Goal: Task Accomplishment & Management: Manage account settings

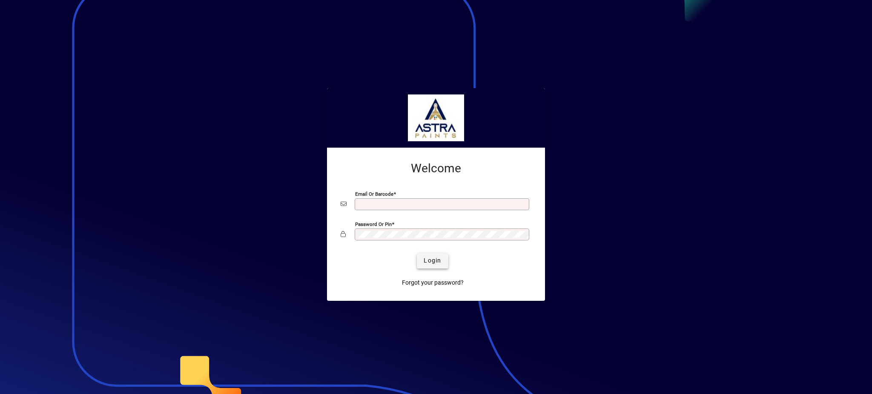
type input "**********"
click at [437, 259] on span "Login" at bounding box center [432, 260] width 17 height 9
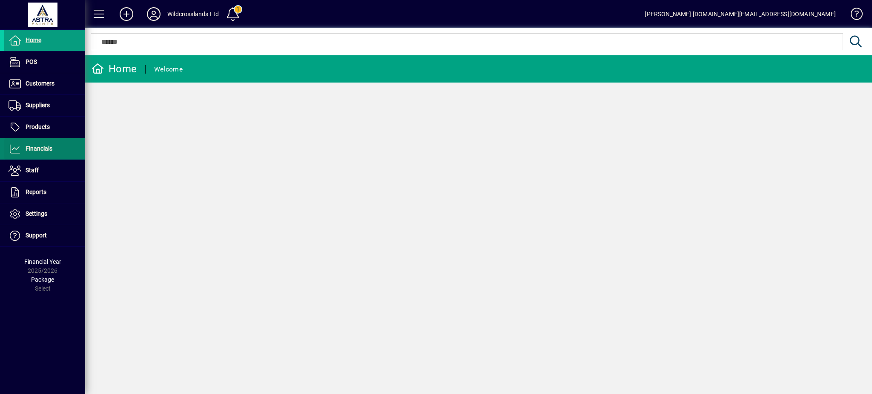
click at [35, 149] on span "Financials" at bounding box center [39, 148] width 27 height 7
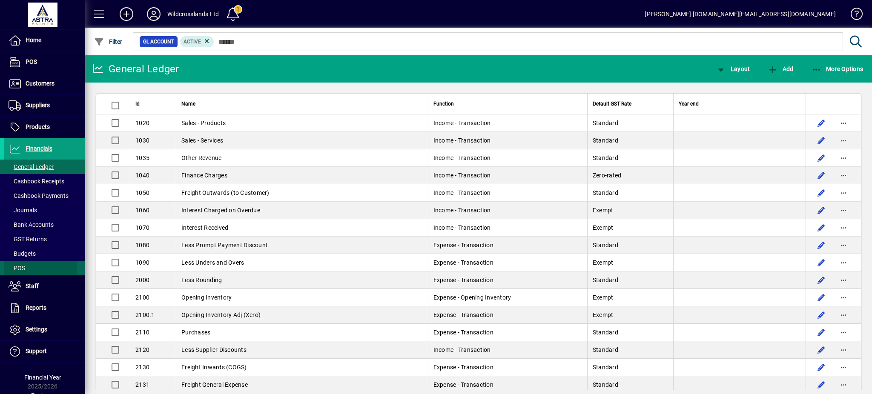
click at [22, 268] on span "POS" at bounding box center [17, 268] width 17 height 7
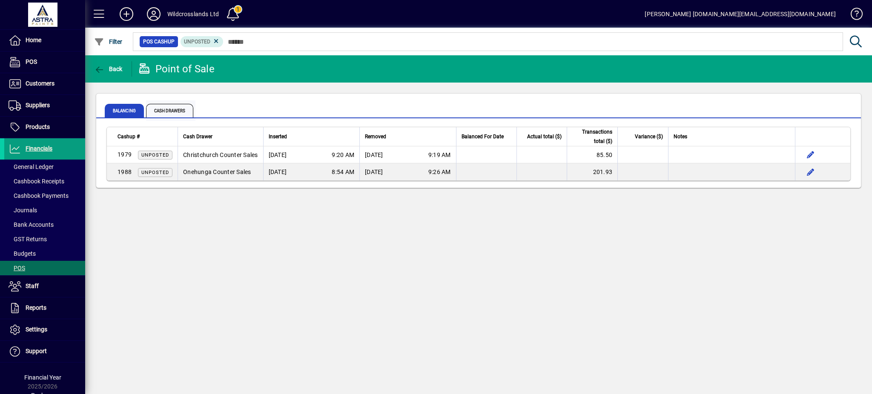
click at [170, 108] on span "Cash Drawers" at bounding box center [169, 111] width 47 height 14
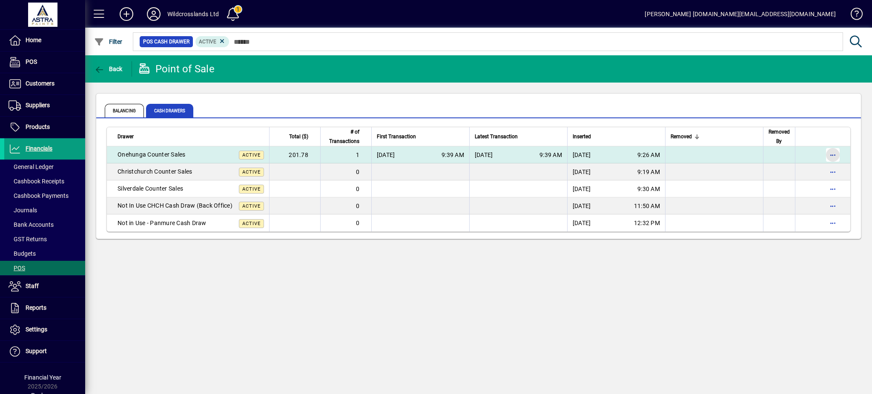
click at [834, 154] on span "button" at bounding box center [833, 155] width 20 height 20
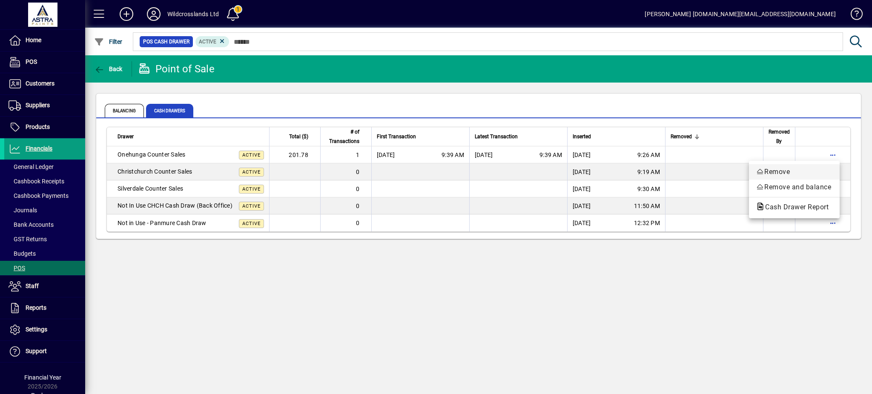
click at [781, 172] on span "Remove" at bounding box center [794, 172] width 77 height 10
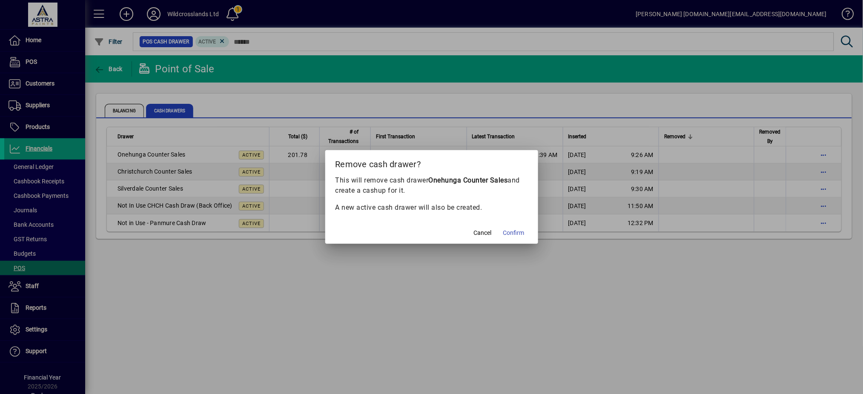
click at [514, 230] on span "Confirm" at bounding box center [513, 233] width 21 height 9
